Goal: Information Seeking & Learning: Learn about a topic

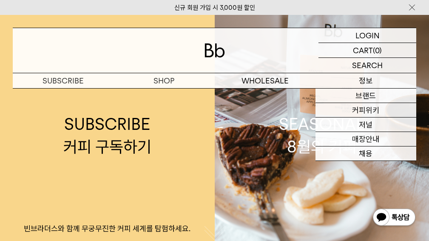
click at [376, 84] on p "정보" at bounding box center [366, 80] width 101 height 15
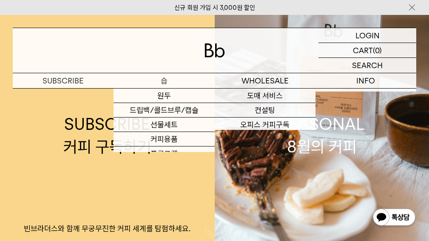
click at [150, 81] on p "숍" at bounding box center [164, 80] width 101 height 15
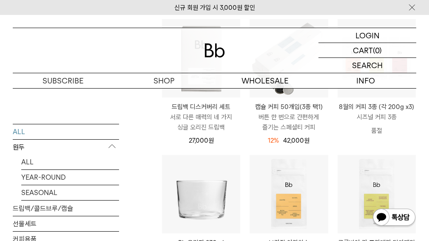
scroll to position [60, 0]
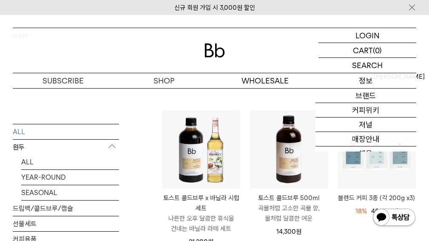
click at [375, 80] on p "정보" at bounding box center [366, 80] width 101 height 15
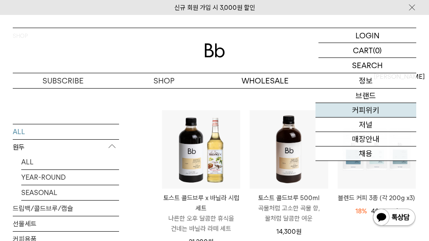
click at [379, 111] on link "커피위키" at bounding box center [366, 110] width 101 height 14
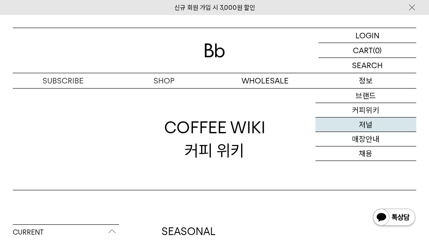
click at [384, 129] on link "저널" at bounding box center [366, 124] width 101 height 14
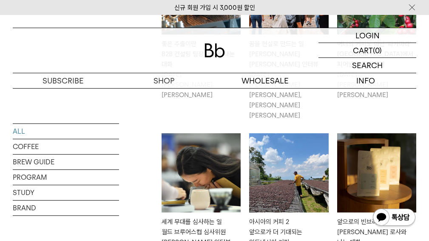
scroll to position [271, 0]
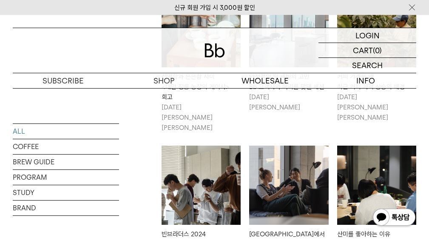
scroll to position [854, 0]
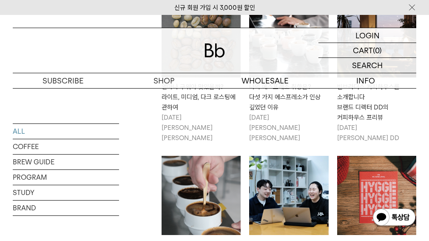
scroll to position [1462, 0]
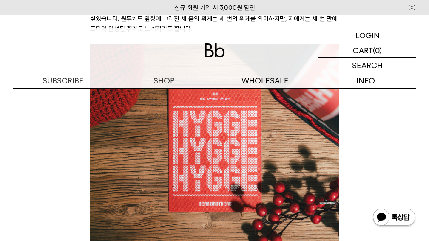
scroll to position [2972, 0]
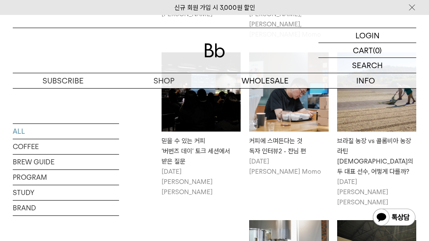
scroll to position [1759, 0]
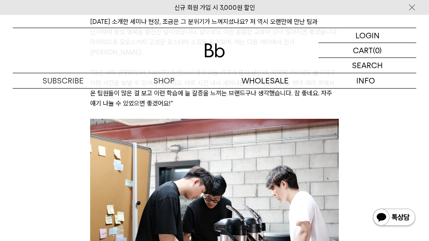
scroll to position [3315, 0]
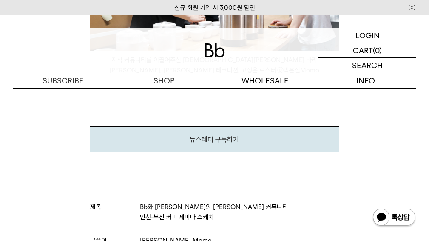
scroll to position [3511, 0]
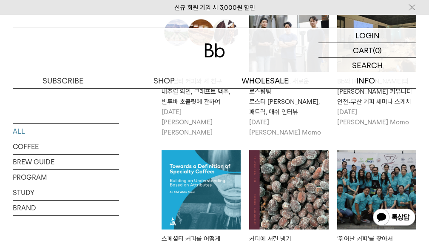
scroll to position [2081, 0]
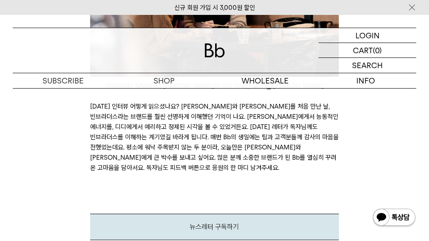
scroll to position [5613, 0]
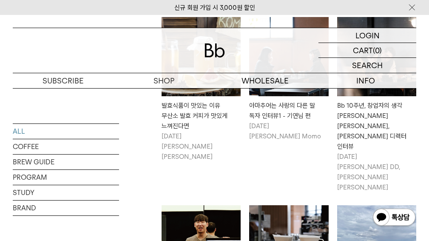
scroll to position [2360, 0]
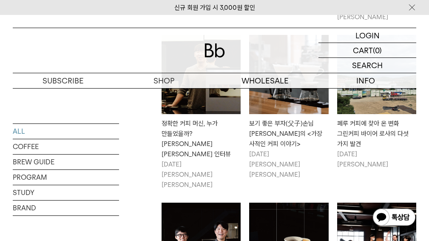
scroll to position [2548, 0]
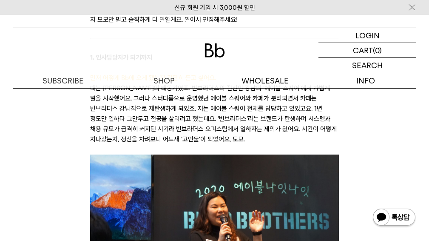
scroll to position [755, 0]
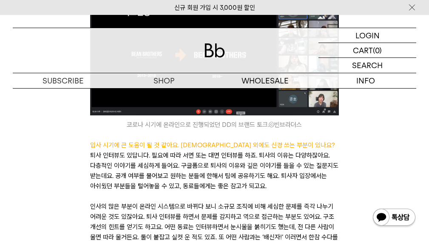
scroll to position [1772, 0]
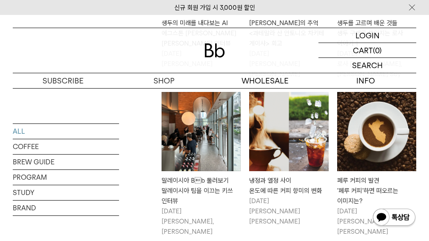
scroll to position [3131, 0]
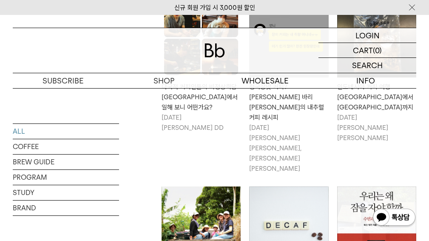
scroll to position [3869, 0]
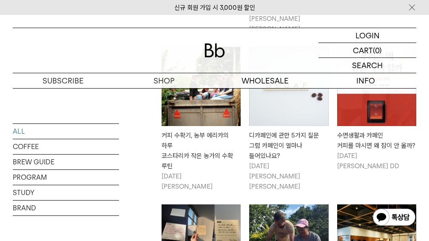
scroll to position [4026, 0]
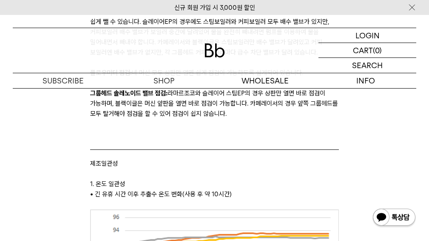
scroll to position [2474, 0]
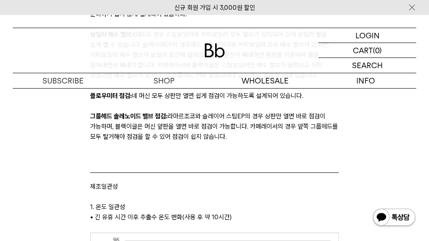
drag, startPoint x: 431, startPoint y: 103, endPoint x: 11, endPoint y: 114, distance: 419.9
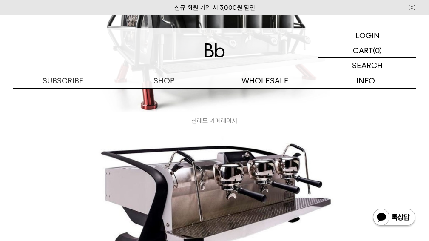
scroll to position [0, 0]
